Goal: Find specific page/section: Find specific page/section

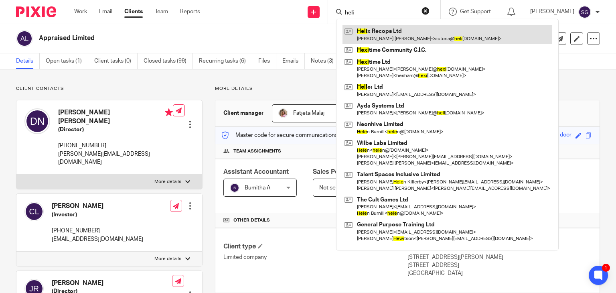
type input "heli"
click at [368, 34] on link at bounding box center [448, 34] width 210 height 18
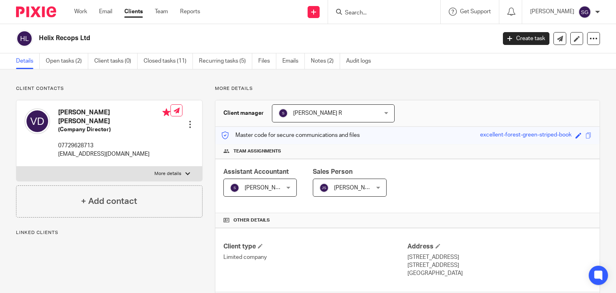
click at [69, 36] on h2 "Helix Recops Ltd" at bounding box center [220, 38] width 362 height 8
